Goal: Complete application form

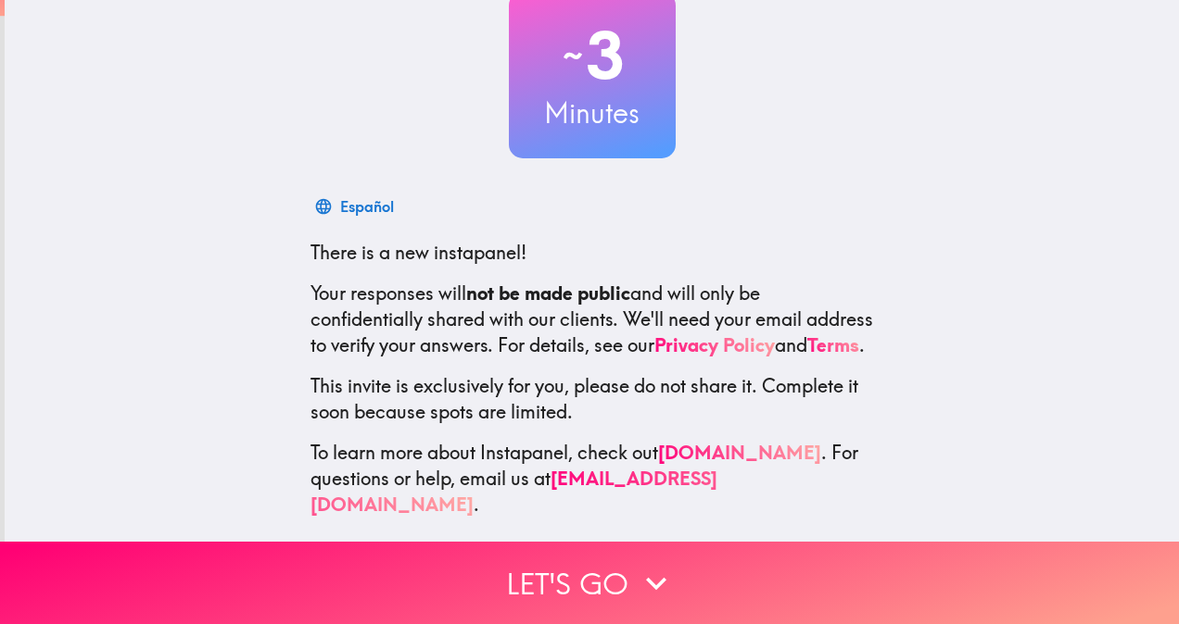
scroll to position [128, 0]
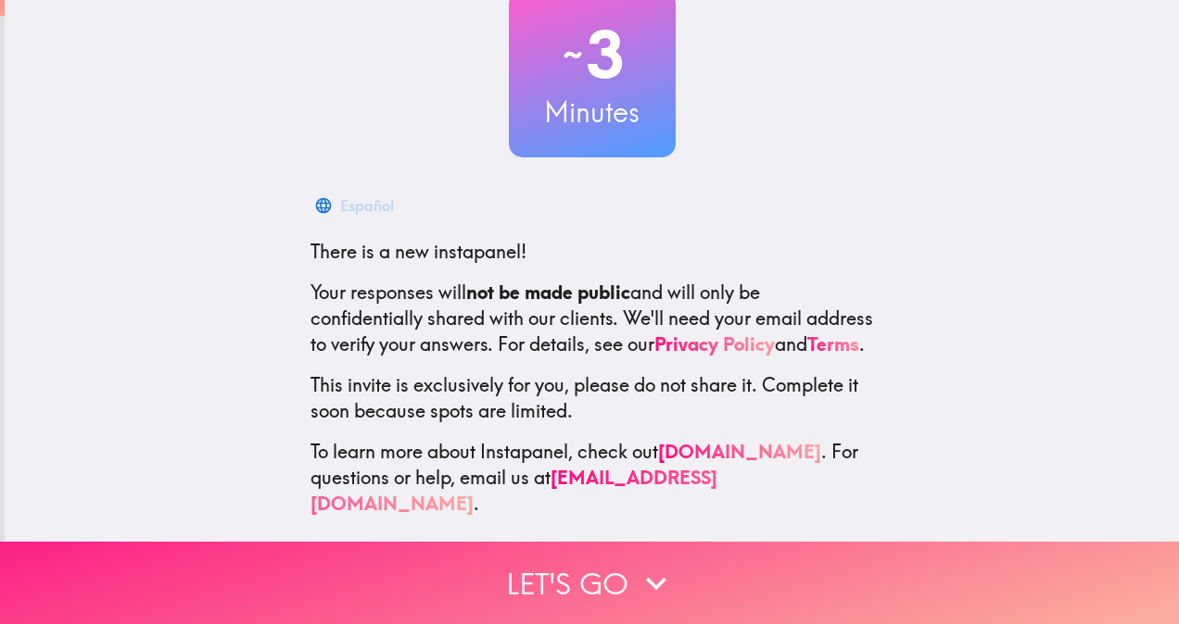
click at [626, 586] on button "Let's go" at bounding box center [589, 583] width 1179 height 82
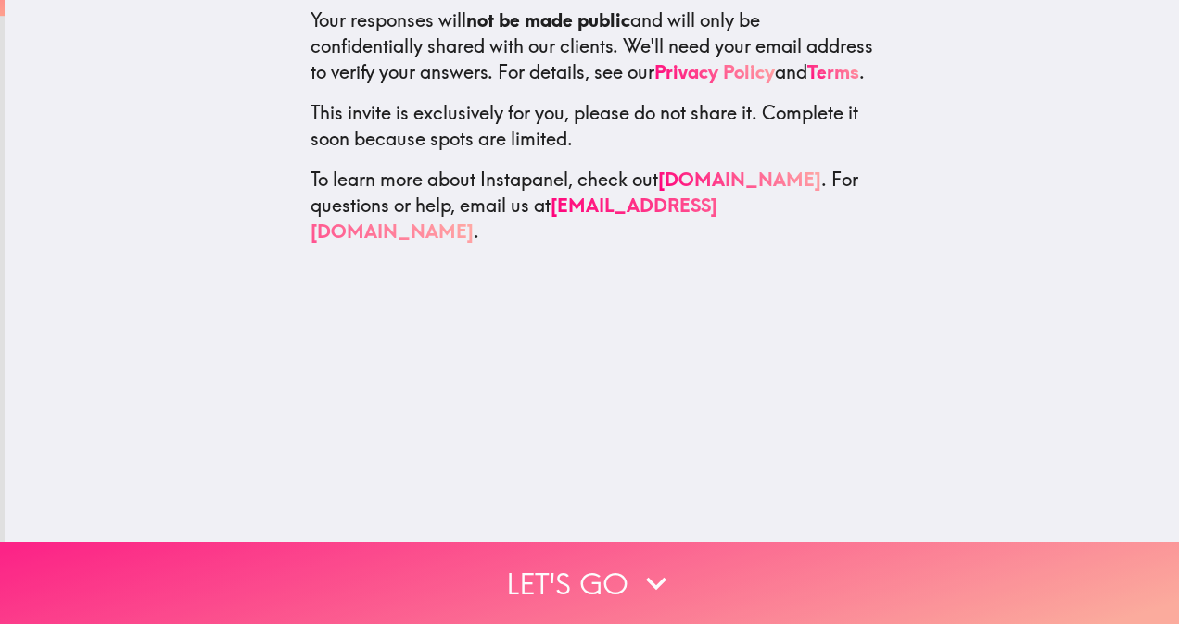
scroll to position [0, 0]
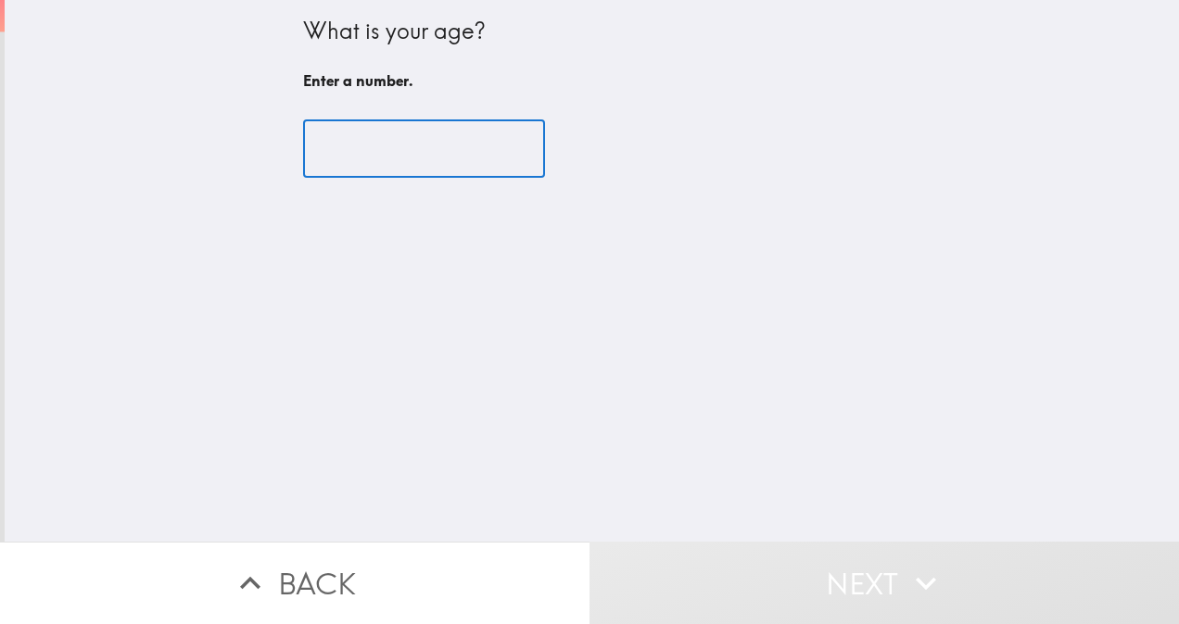
click at [374, 174] on input "number" at bounding box center [424, 148] width 242 height 57
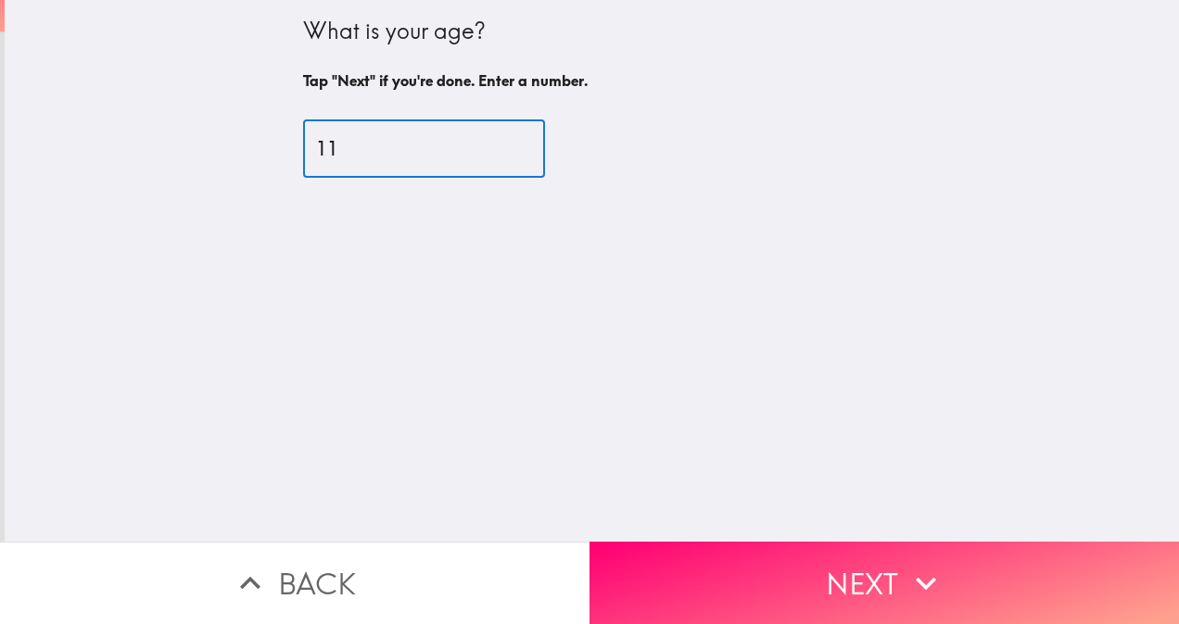
click at [495, 142] on input "11" at bounding box center [424, 148] width 242 height 57
click at [495, 142] on input "12" at bounding box center [424, 148] width 242 height 57
click at [495, 142] on input "13" at bounding box center [424, 148] width 242 height 57
click at [495, 142] on input "14" at bounding box center [424, 148] width 242 height 57
click at [495, 142] on input "15" at bounding box center [424, 148] width 242 height 57
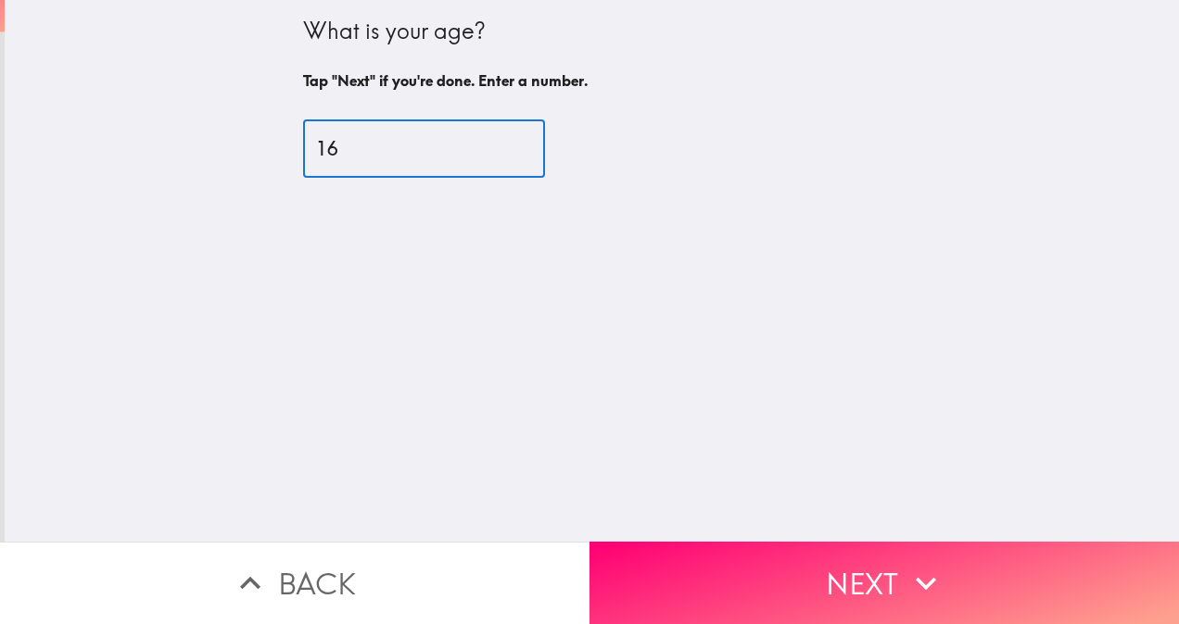
click at [495, 142] on input "16" at bounding box center [424, 148] width 242 height 57
click at [495, 142] on input "17" at bounding box center [424, 148] width 242 height 57
click at [495, 142] on input "18" at bounding box center [424, 148] width 242 height 57
type input "19"
click at [495, 142] on input "19" at bounding box center [424, 148] width 242 height 57
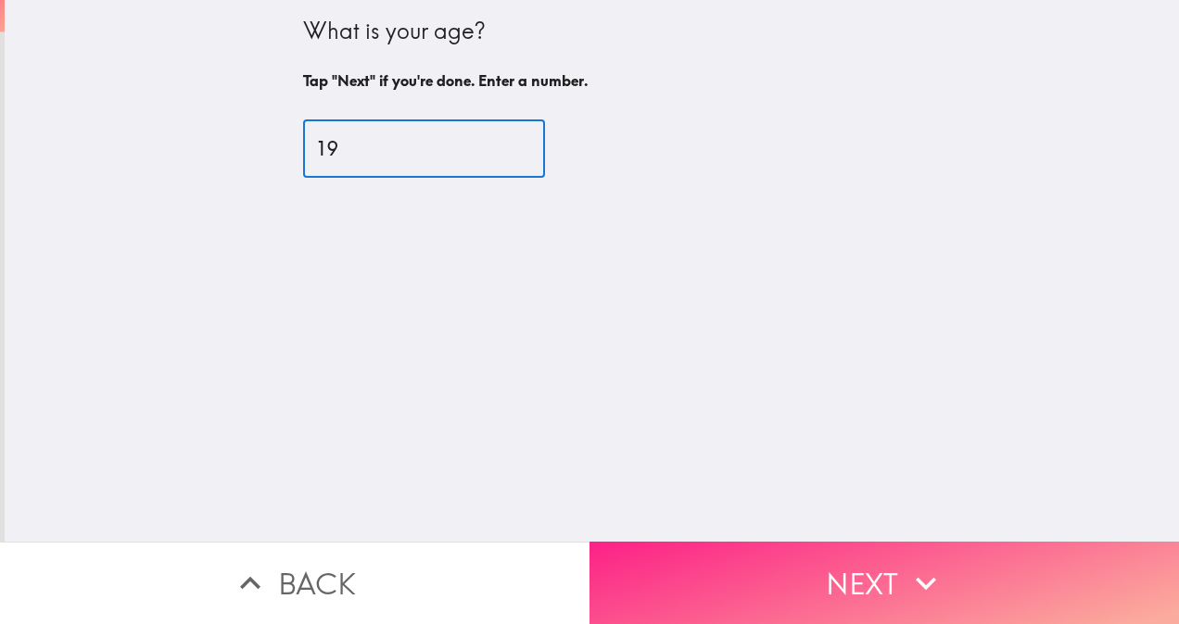
click at [748, 563] on button "Next" at bounding box center [883, 583] width 589 height 82
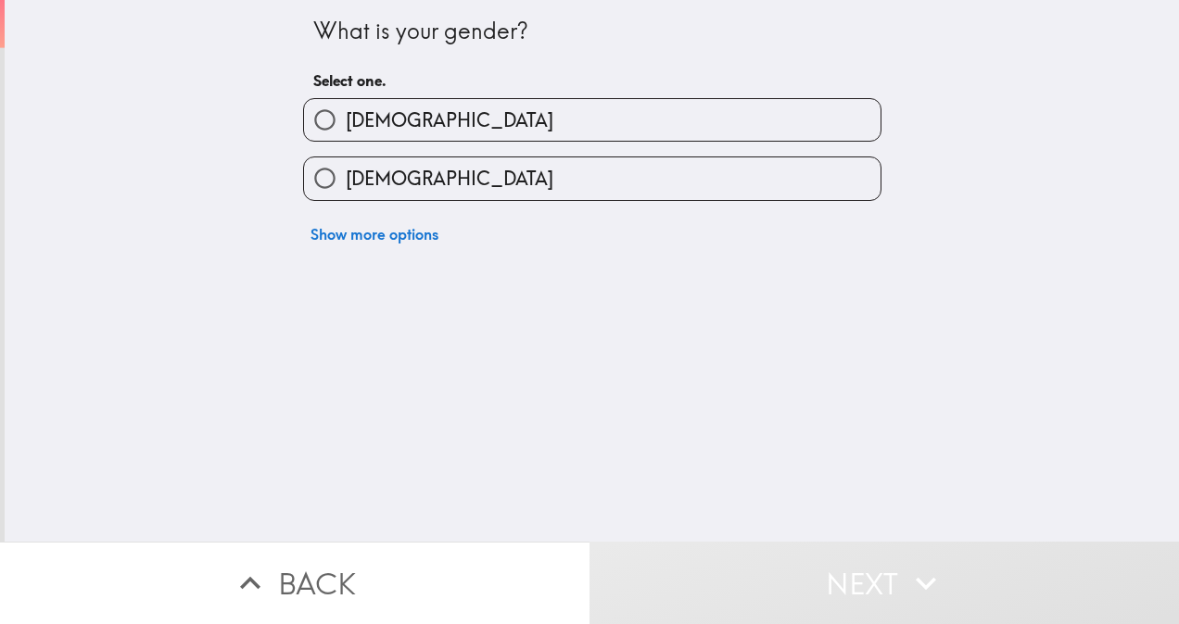
click at [328, 183] on input "[DEMOGRAPHIC_DATA]" at bounding box center [325, 179] width 42 height 42
radio input "true"
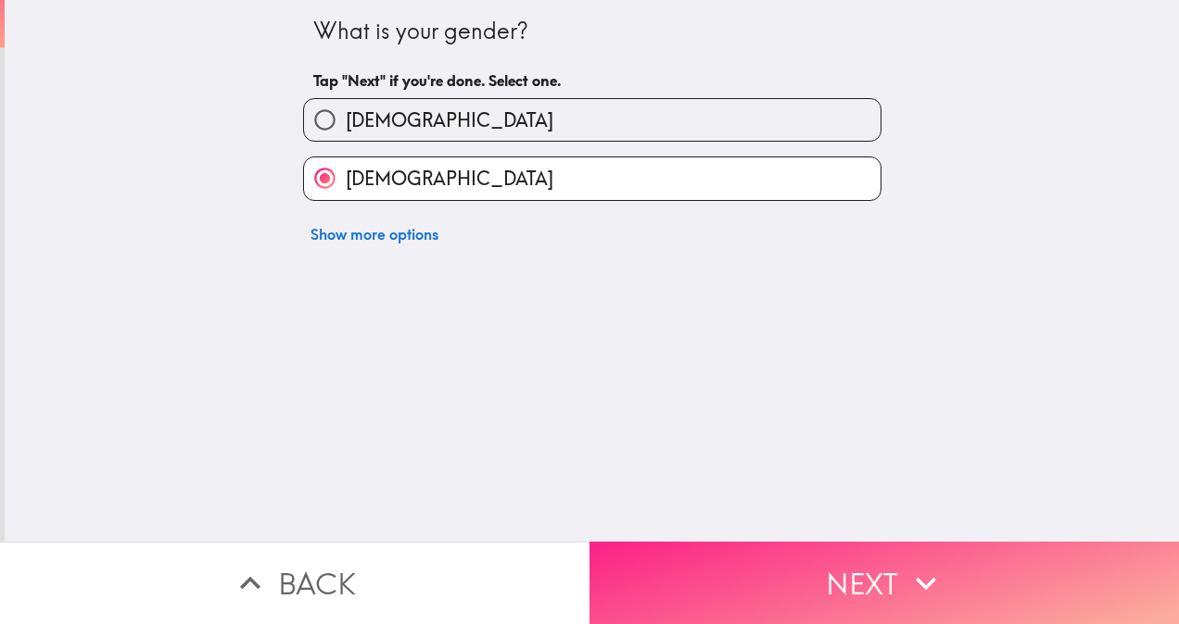
click at [776, 575] on button "Next" at bounding box center [883, 583] width 589 height 82
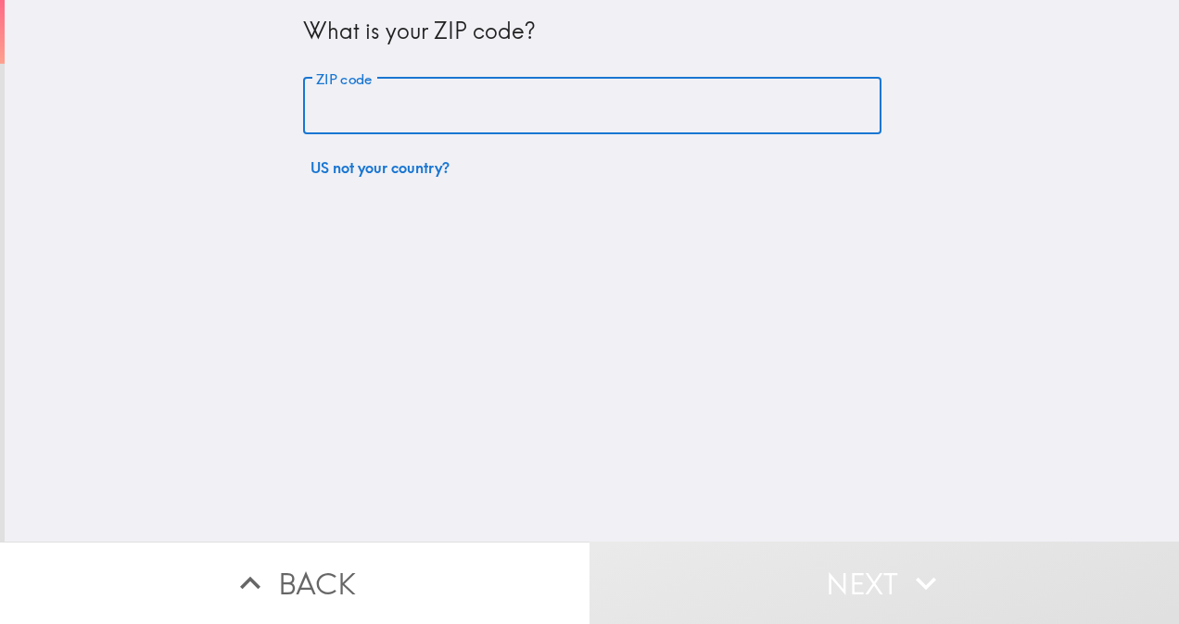
click at [433, 108] on input "ZIP code" at bounding box center [592, 106] width 578 height 57
type input "80908"
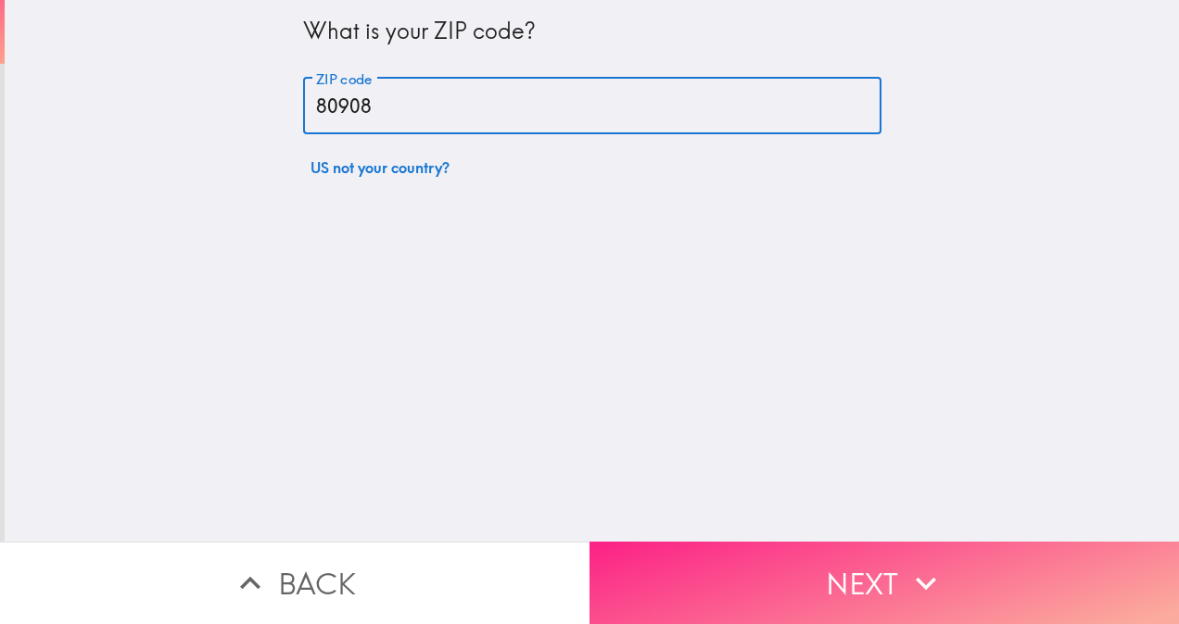
click at [738, 543] on button "Next" at bounding box center [883, 583] width 589 height 82
